Goal: Information Seeking & Learning: Learn about a topic

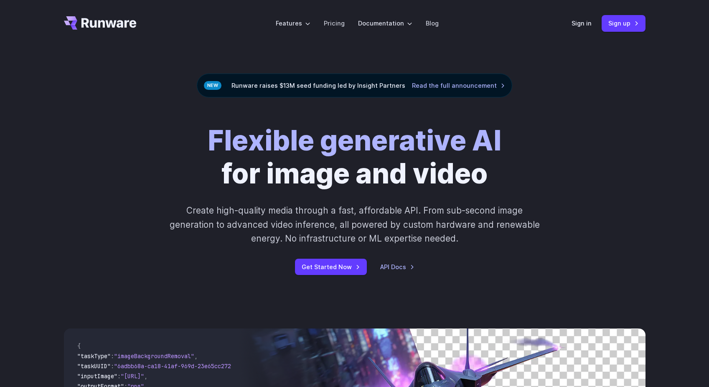
click at [156, 150] on div "Flexible generative AI for image and video Create high-quality media through a …" at bounding box center [355, 199] width 466 height 151
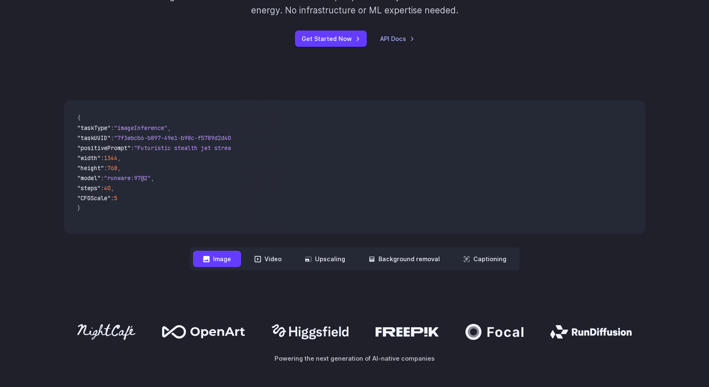
scroll to position [261, 0]
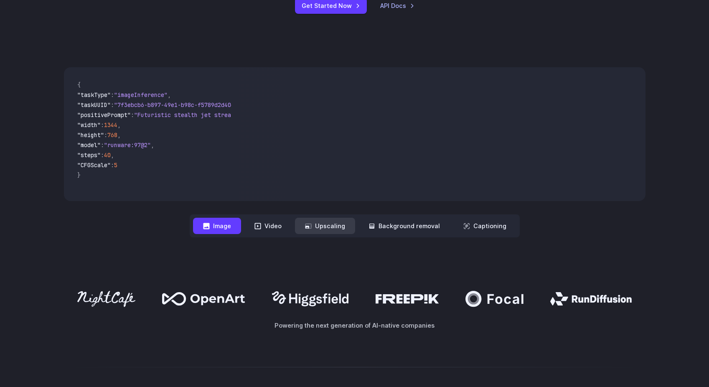
click at [322, 226] on button "Upscaling" at bounding box center [325, 226] width 60 height 16
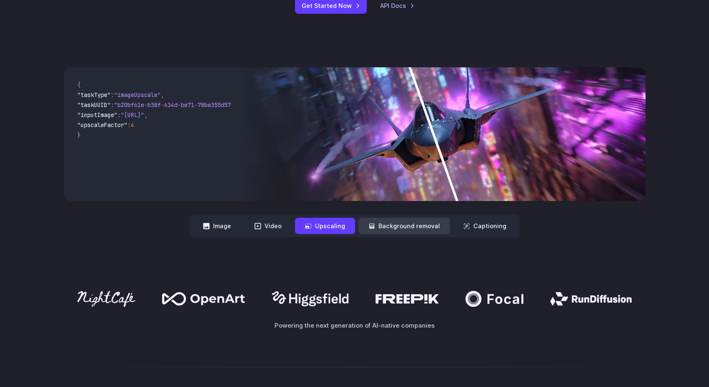
click at [410, 229] on button "Background removal" at bounding box center [405, 226] width 92 height 16
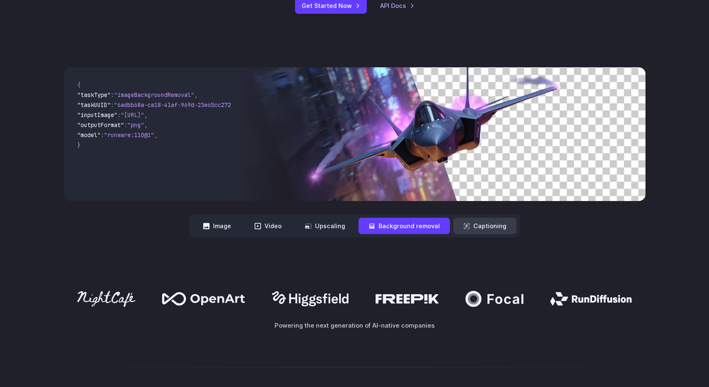
click at [483, 229] on button "Captioning" at bounding box center [485, 226] width 63 height 16
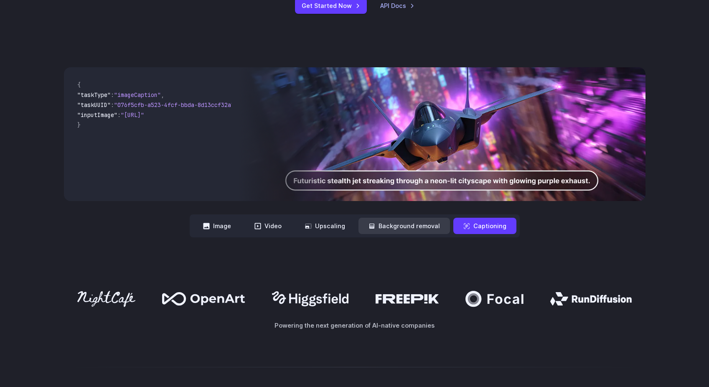
click at [424, 228] on button "Background removal" at bounding box center [405, 226] width 92 height 16
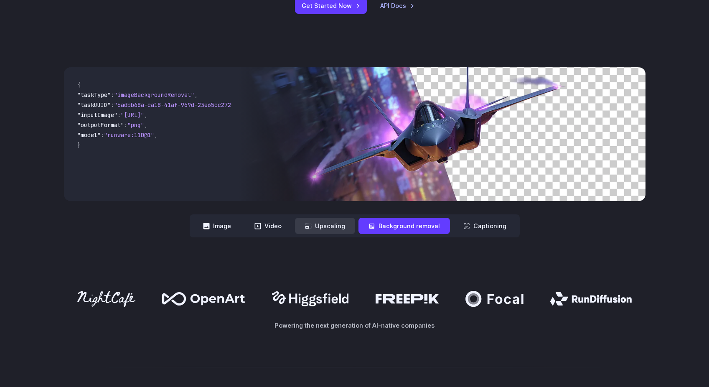
click at [329, 228] on button "Upscaling" at bounding box center [325, 226] width 60 height 16
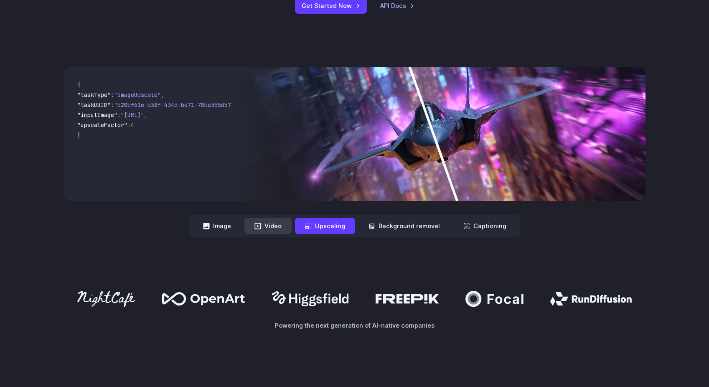
click at [268, 230] on button "Video" at bounding box center [268, 226] width 47 height 16
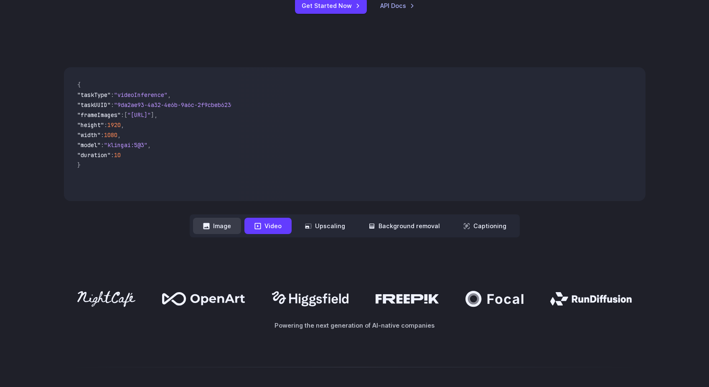
click at [218, 228] on button "Image" at bounding box center [217, 226] width 48 height 16
click at [279, 231] on button "Video" at bounding box center [268, 226] width 47 height 16
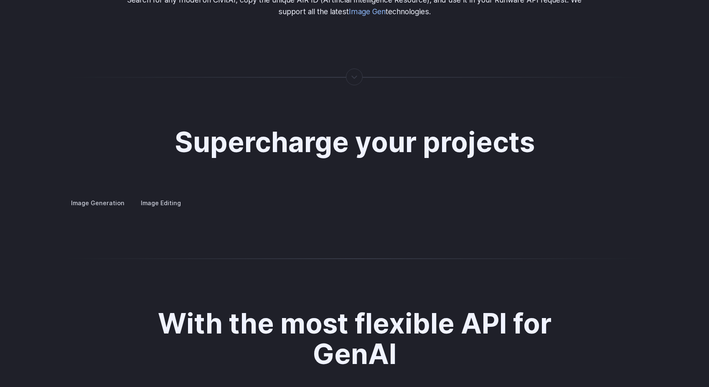
scroll to position [1590, 0]
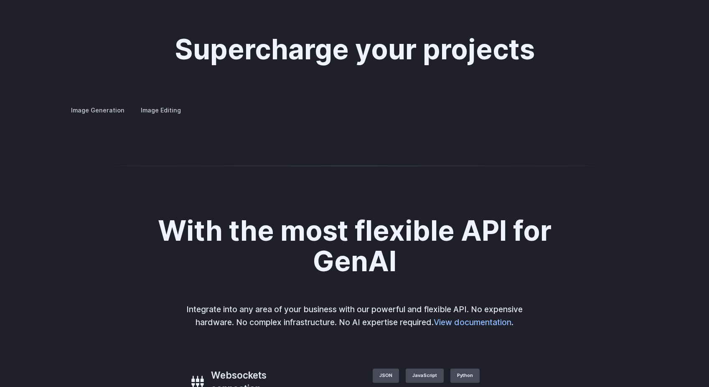
click at [0, 0] on summary "Concept design" at bounding box center [0, 0] width 0 height 0
click at [0, 0] on summary "Creative styling" at bounding box center [0, 0] width 0 height 0
click at [0, 0] on summary "Architecture" at bounding box center [0, 0] width 0 height 0
click at [0, 0] on summary "Product design" at bounding box center [0, 0] width 0 height 0
click at [0, 0] on summary "Personalized assets" at bounding box center [0, 0] width 0 height 0
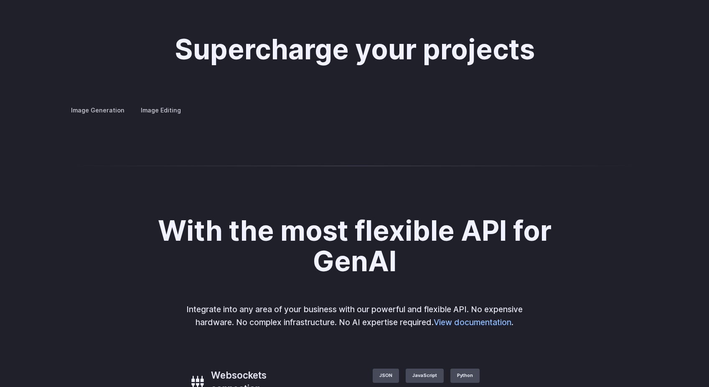
click at [0, 0] on summary "Custom avatars" at bounding box center [0, 0] width 0 height 0
click at [0, 0] on details "Custom avatars Create avatars in any style you desire – whether abstract, carto…" at bounding box center [0, 0] width 0 height 0
click at [169, 103] on label "Image Editing" at bounding box center [161, 110] width 54 height 15
click at [104, 103] on label "Image Generation" at bounding box center [98, 110] width 68 height 15
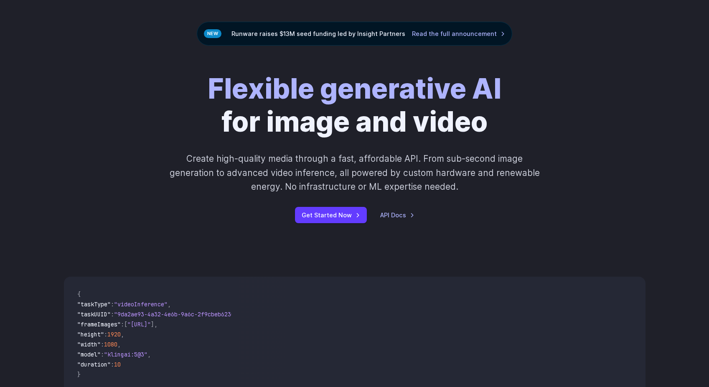
scroll to position [0, 0]
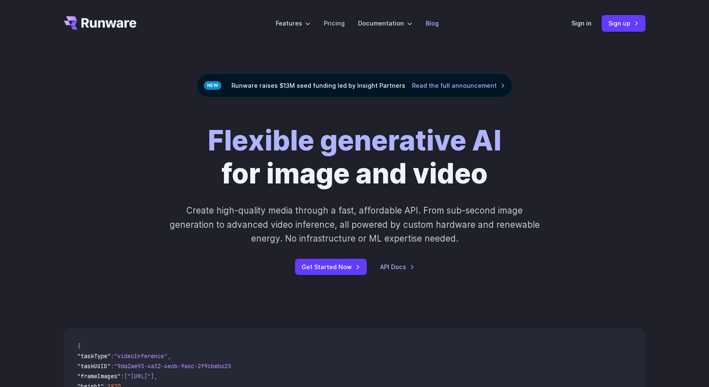
click at [427, 23] on link "Blog" at bounding box center [432, 23] width 13 height 10
